Goal: Transaction & Acquisition: Purchase product/service

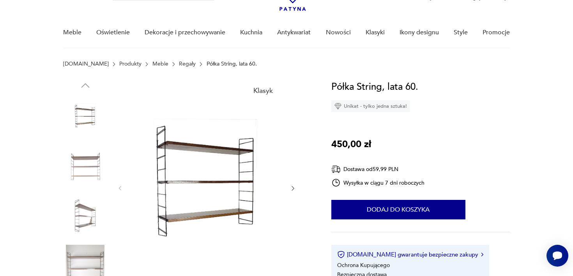
scroll to position [49, 0]
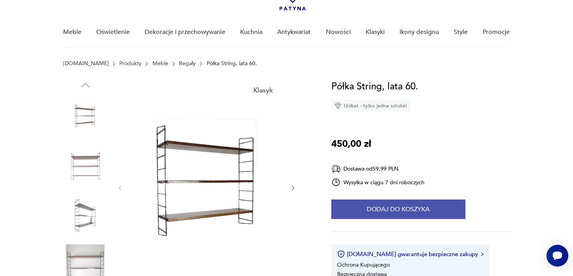
click at [365, 215] on button "Dodaj do koszyka" at bounding box center [398, 208] width 134 height 19
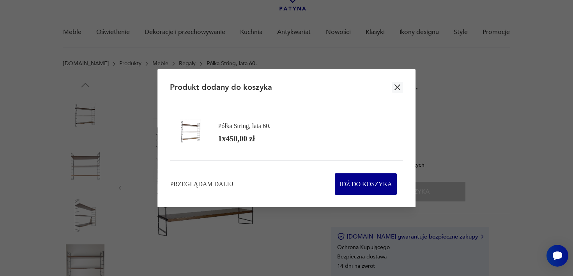
click at [399, 86] on icon "button" at bounding box center [397, 87] width 10 height 10
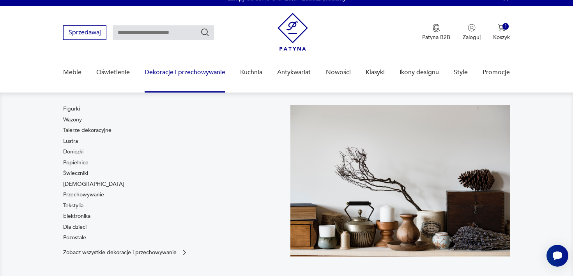
scroll to position [0, 0]
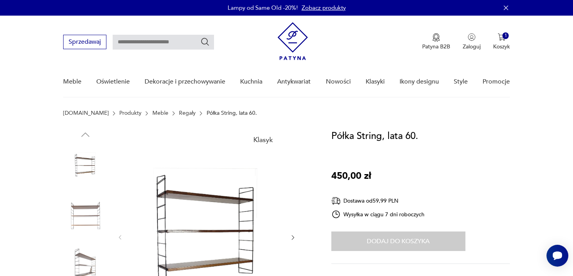
click at [159, 47] on input "text" at bounding box center [163, 42] width 101 height 15
type input "******"
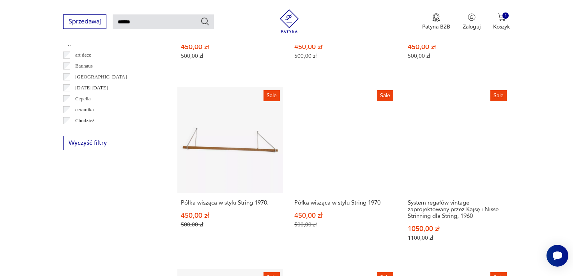
scroll to position [424, 0]
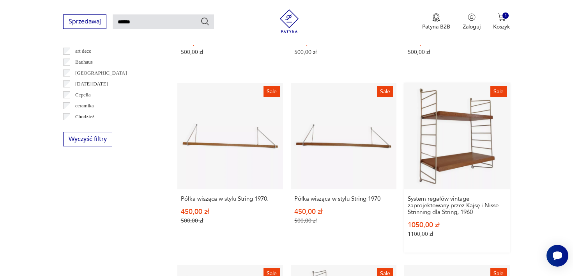
click at [433, 165] on link "Sale System regałów vintage zaprojektowany przez Kajsę i Nisse Strinning dla St…" at bounding box center [457, 167] width 106 height 169
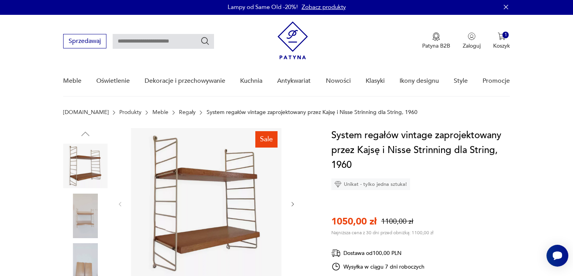
scroll to position [1, 0]
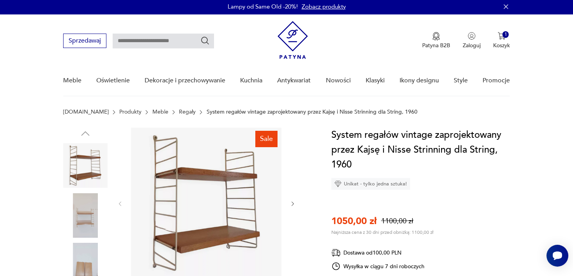
click at [96, 207] on img at bounding box center [85, 215] width 44 height 44
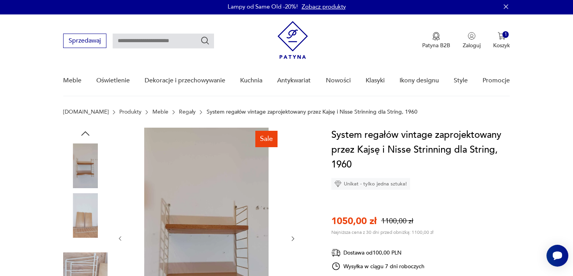
click at [80, 226] on img at bounding box center [85, 215] width 44 height 44
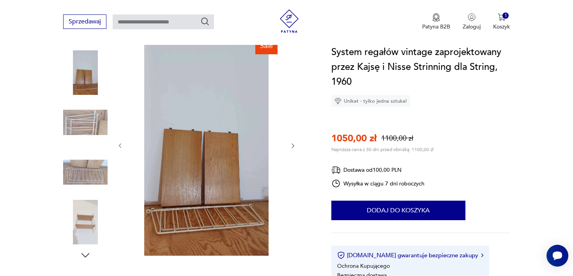
scroll to position [94, 0]
click at [88, 227] on img at bounding box center [85, 221] width 44 height 44
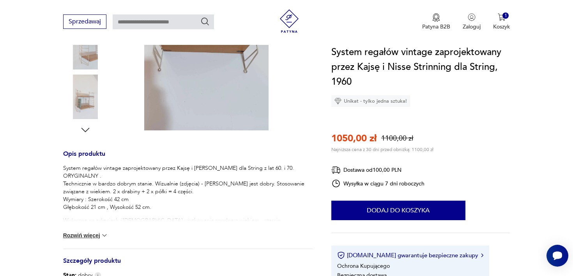
scroll to position [221, 0]
